Goal: Check status: Check status

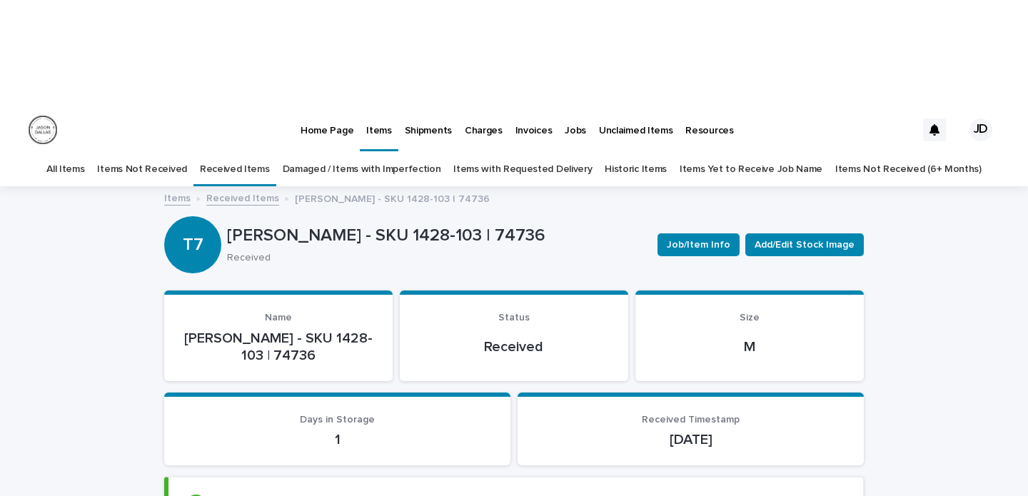
click at [125, 153] on link "Items Not Received" at bounding box center [141, 170] width 89 height 34
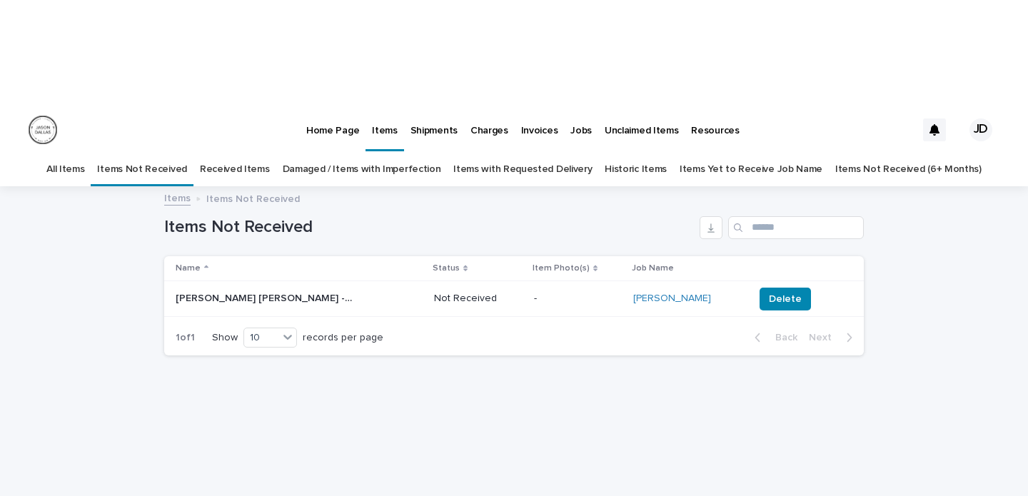
click at [260, 153] on link "Received Items" at bounding box center [235, 170] width 70 height 34
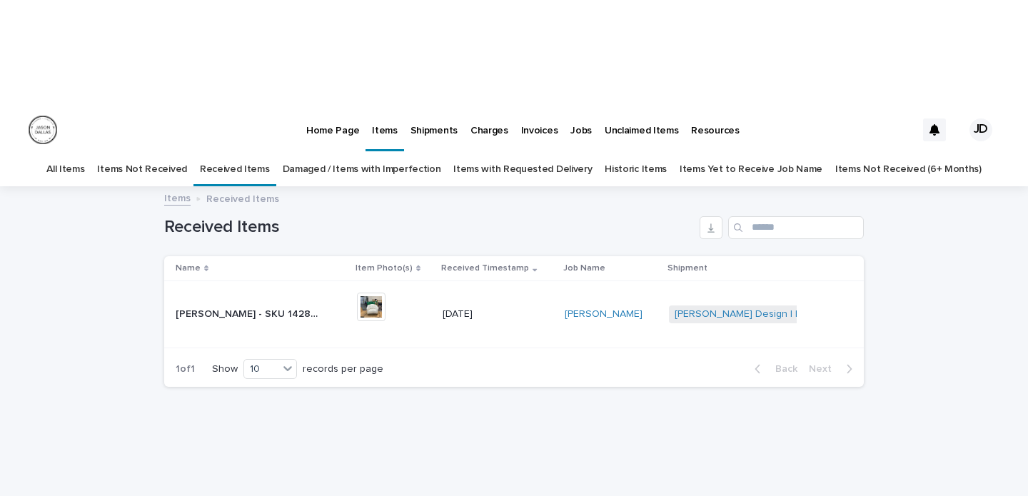
click at [630, 153] on link "Historic Items" at bounding box center [636, 170] width 62 height 34
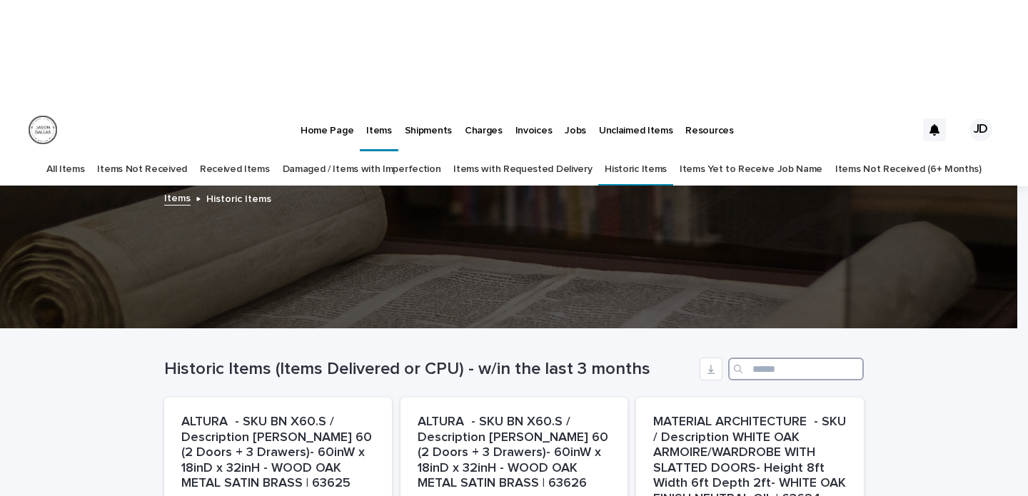
click at [800, 358] on input "Search" at bounding box center [796, 369] width 136 height 23
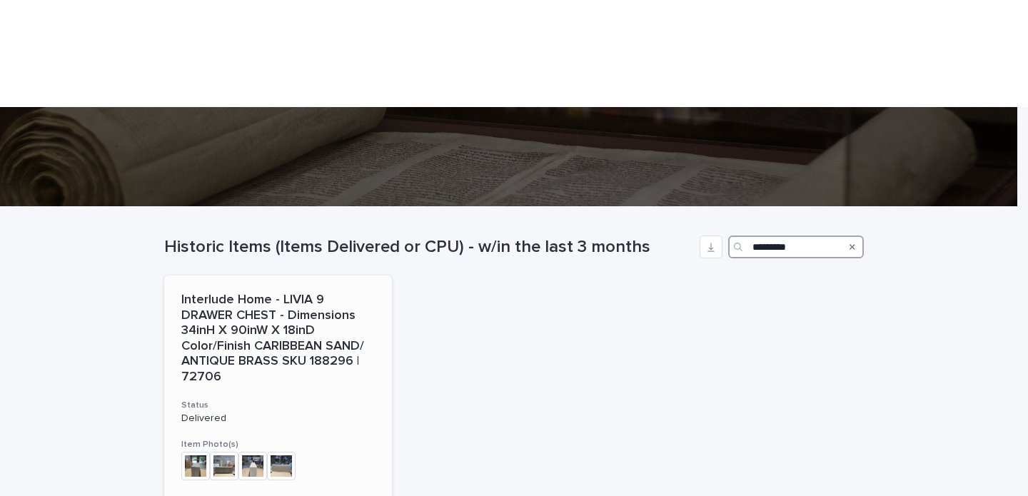
scroll to position [248, 0]
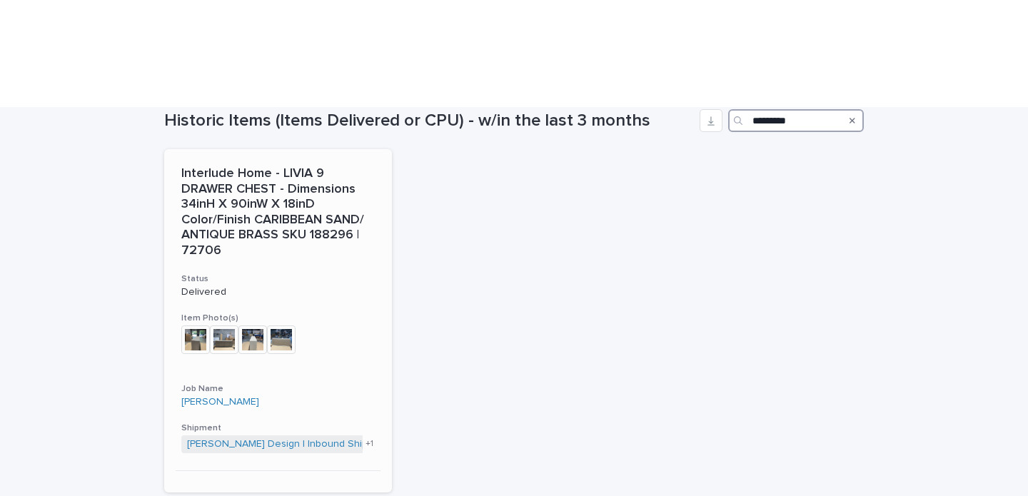
type input "*********"
click at [233, 166] on p "Interlude Home - LIVIA 9 DRAWER CHEST - Dimensions 34inH X 90inW X 18inD Color/…" at bounding box center [277, 212] width 193 height 93
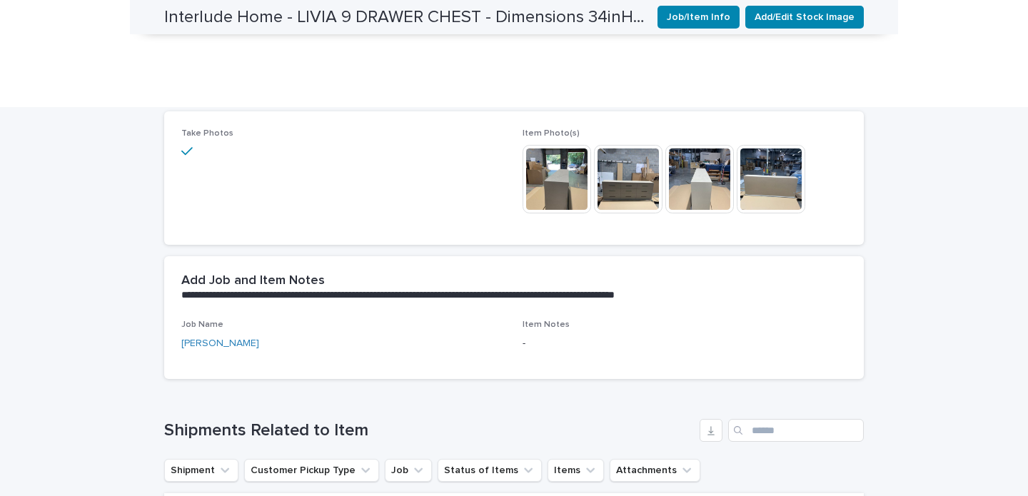
scroll to position [473, 0]
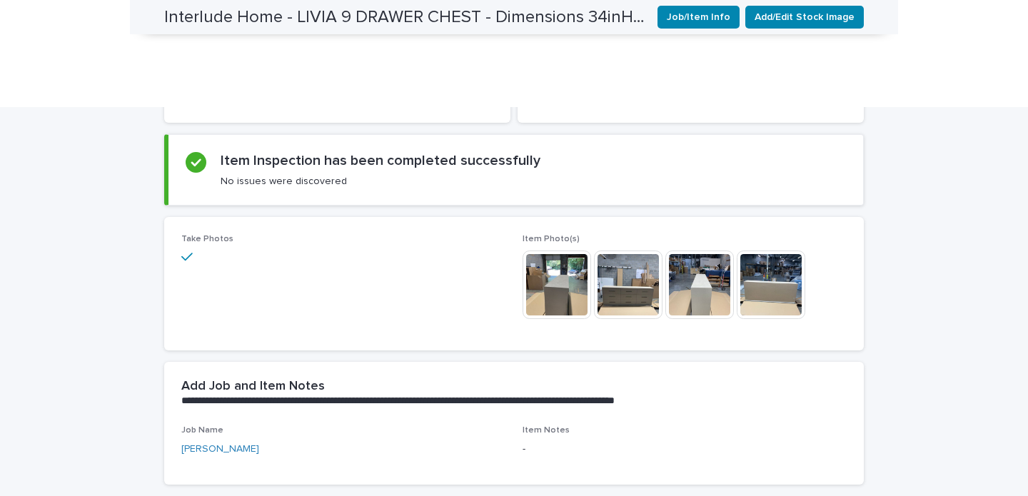
click at [553, 251] on img at bounding box center [557, 285] width 69 height 69
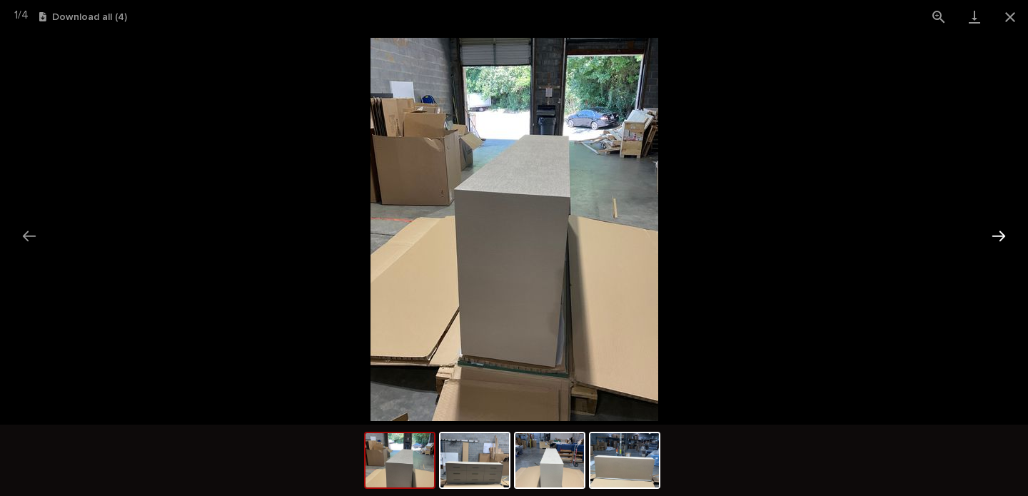
click at [1003, 231] on button "Next slide" at bounding box center [999, 236] width 30 height 28
